Goal: Task Accomplishment & Management: Manage account settings

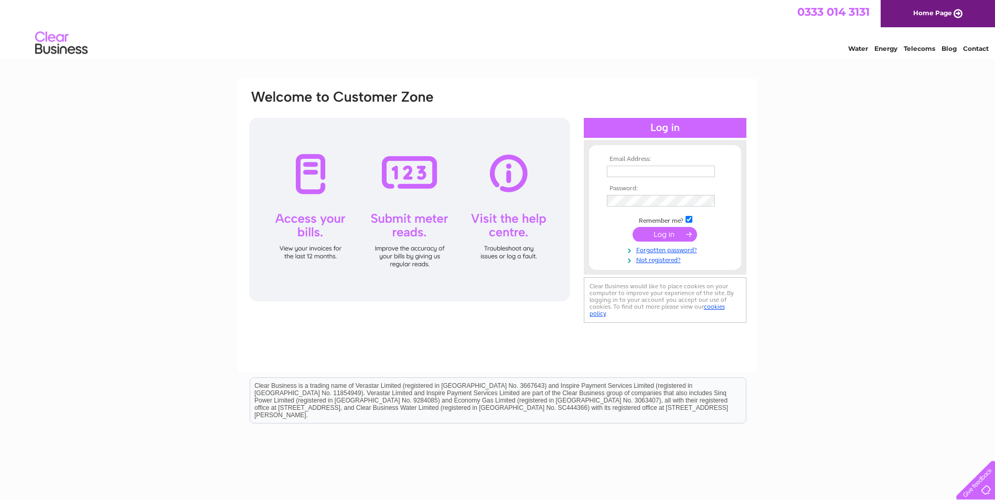
type input "kevin@mhd.scot"
click at [678, 230] on input "submit" at bounding box center [665, 234] width 65 height 15
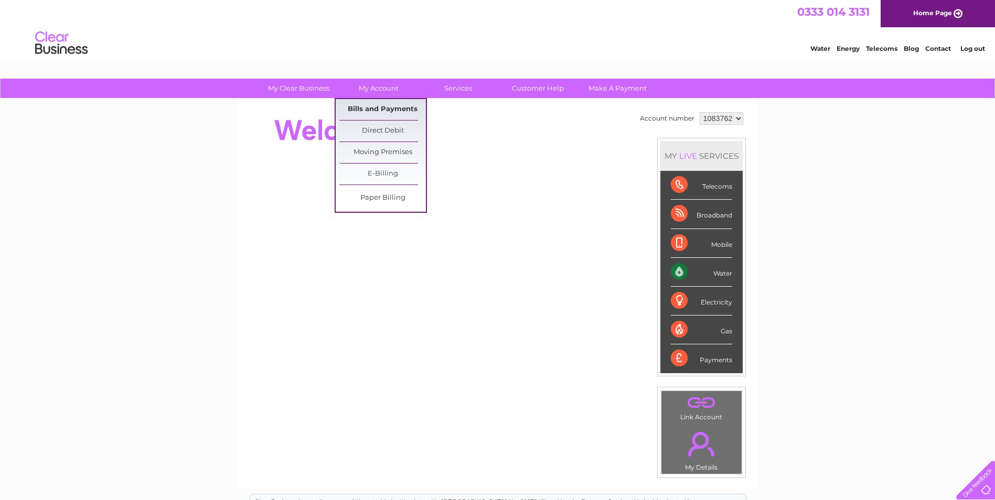
click at [379, 111] on link "Bills and Payments" at bounding box center [382, 109] width 87 height 21
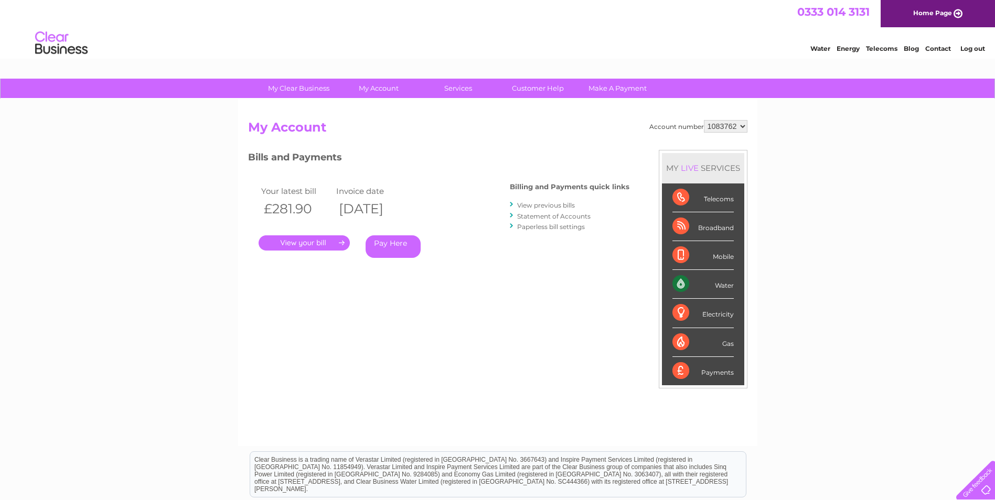
click at [305, 241] on link "." at bounding box center [304, 243] width 91 height 15
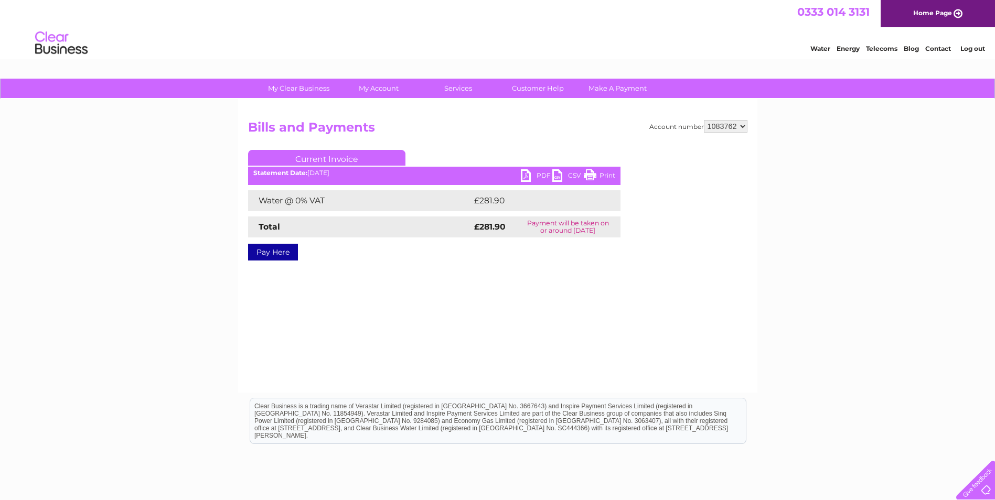
click at [535, 174] on link "PDF" at bounding box center [536, 176] width 31 height 15
